Goal: Find specific page/section: Find specific page/section

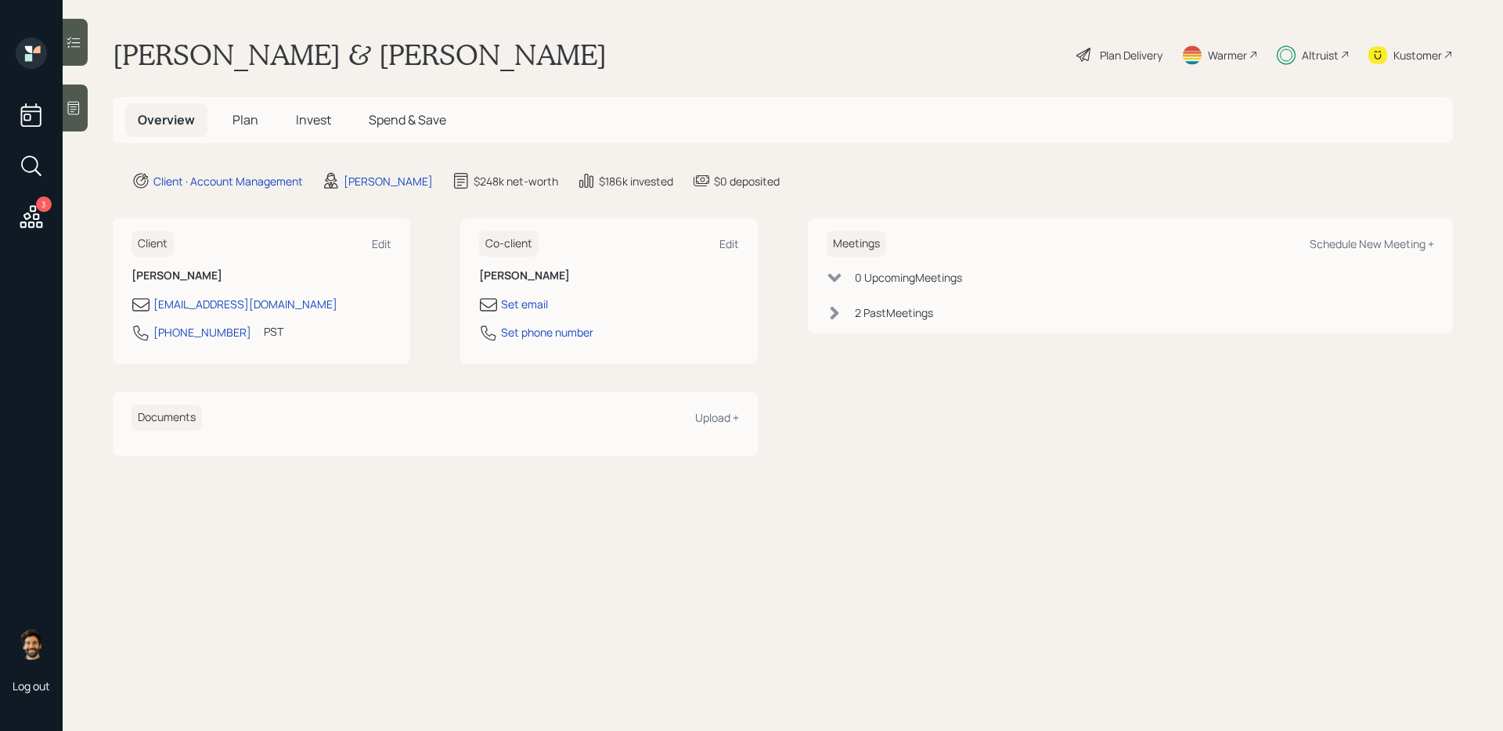
click at [1150, 52] on div "Altruist" at bounding box center [1320, 55] width 37 height 16
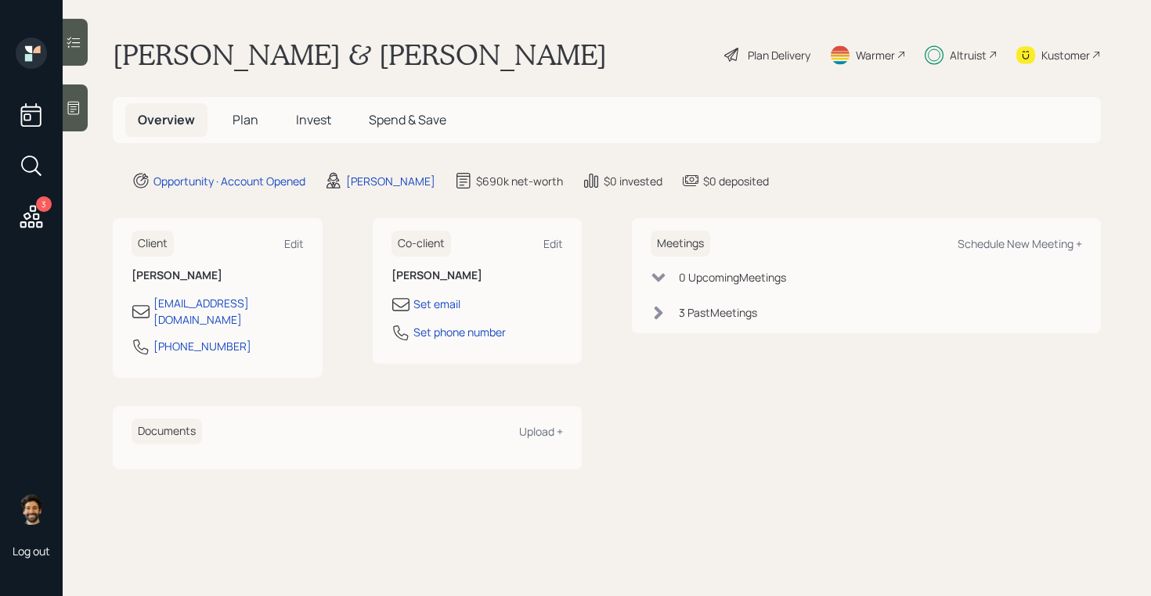
click at [308, 111] on span "Invest" at bounding box center [313, 119] width 35 height 17
